Goal: Find contact information: Find contact information

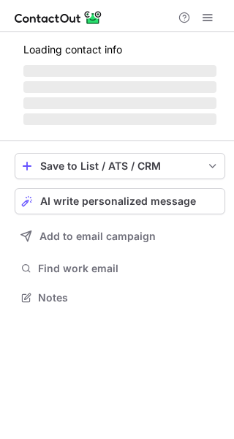
scroll to position [306, 234]
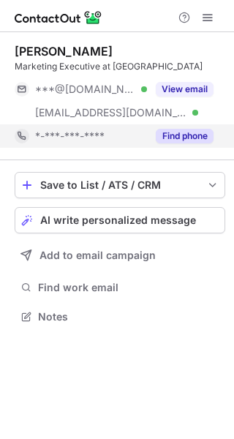
click at [188, 135] on button "Find phone" at bounding box center [185, 136] width 58 height 15
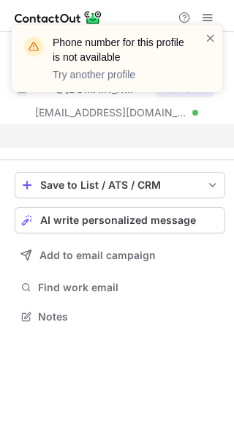
scroll to position [282, 234]
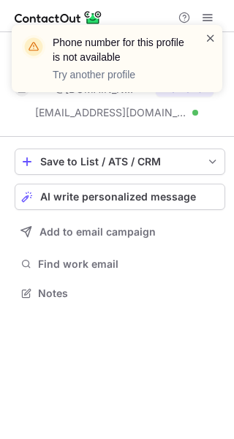
click at [207, 42] on span at bounding box center [211, 38] width 12 height 15
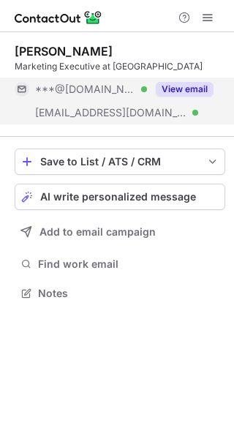
click at [195, 91] on button "View email" at bounding box center [185, 89] width 58 height 15
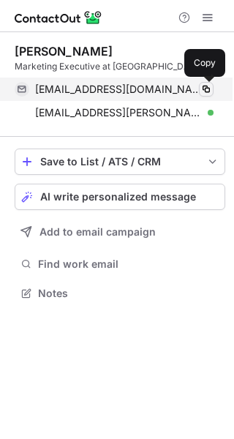
click at [203, 89] on span at bounding box center [206, 89] width 12 height 12
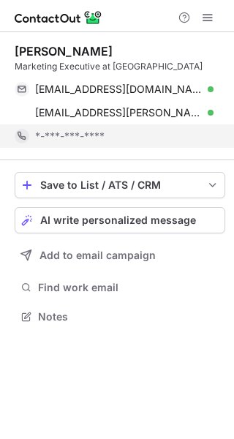
scroll to position [306, 234]
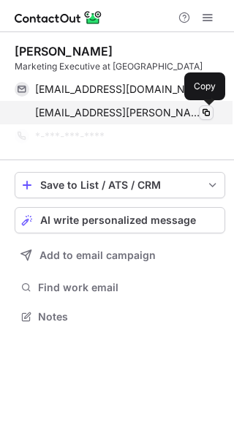
click at [211, 110] on span at bounding box center [206, 113] width 12 height 12
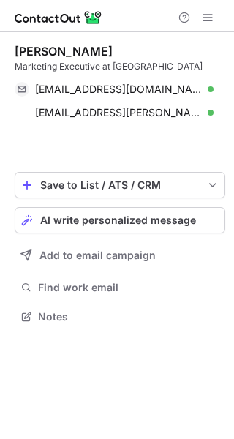
scroll to position [282, 234]
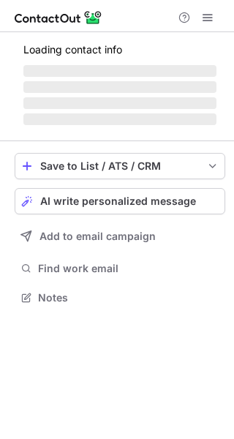
scroll to position [306, 234]
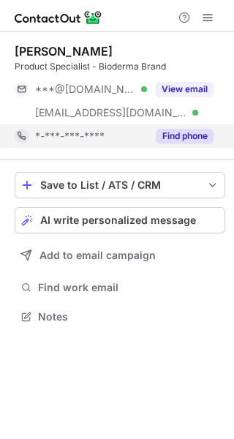
click at [185, 129] on button "Find phone" at bounding box center [185, 136] width 58 height 15
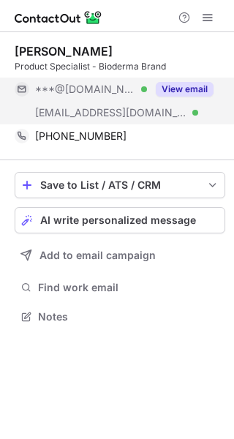
click at [189, 89] on button "View email" at bounding box center [185, 89] width 58 height 15
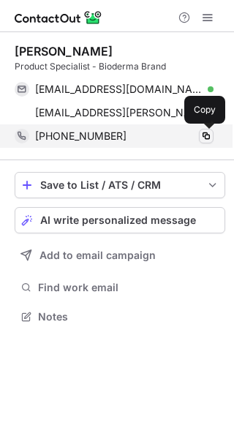
click at [204, 139] on span at bounding box center [206, 136] width 12 height 12
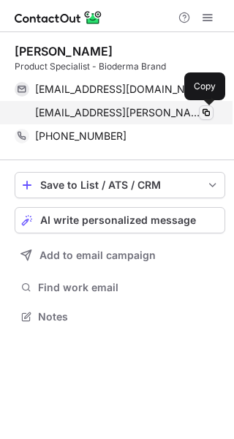
click at [206, 110] on span at bounding box center [206, 113] width 12 height 12
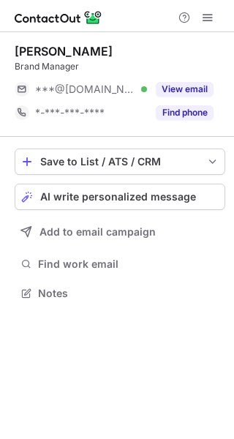
scroll to position [7, 7]
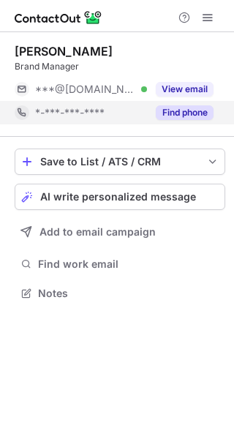
click at [201, 108] on button "Find phone" at bounding box center [185, 112] width 58 height 15
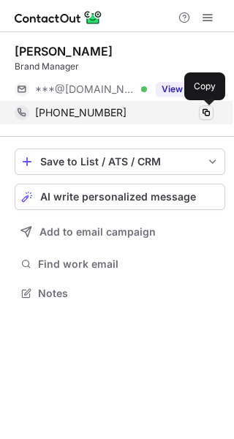
click at [203, 110] on span at bounding box center [206, 113] width 12 height 12
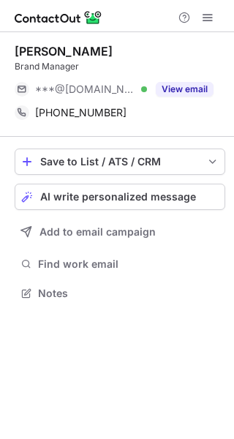
scroll to position [282, 234]
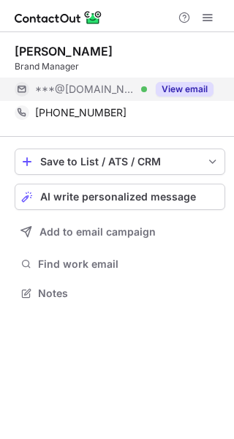
click at [199, 91] on button "View email" at bounding box center [185, 89] width 58 height 15
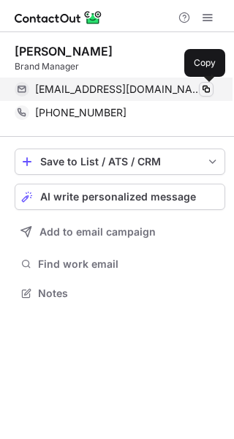
click at [207, 86] on span at bounding box center [206, 89] width 12 height 12
